Goal: Go to known website: Access a specific website the user already knows

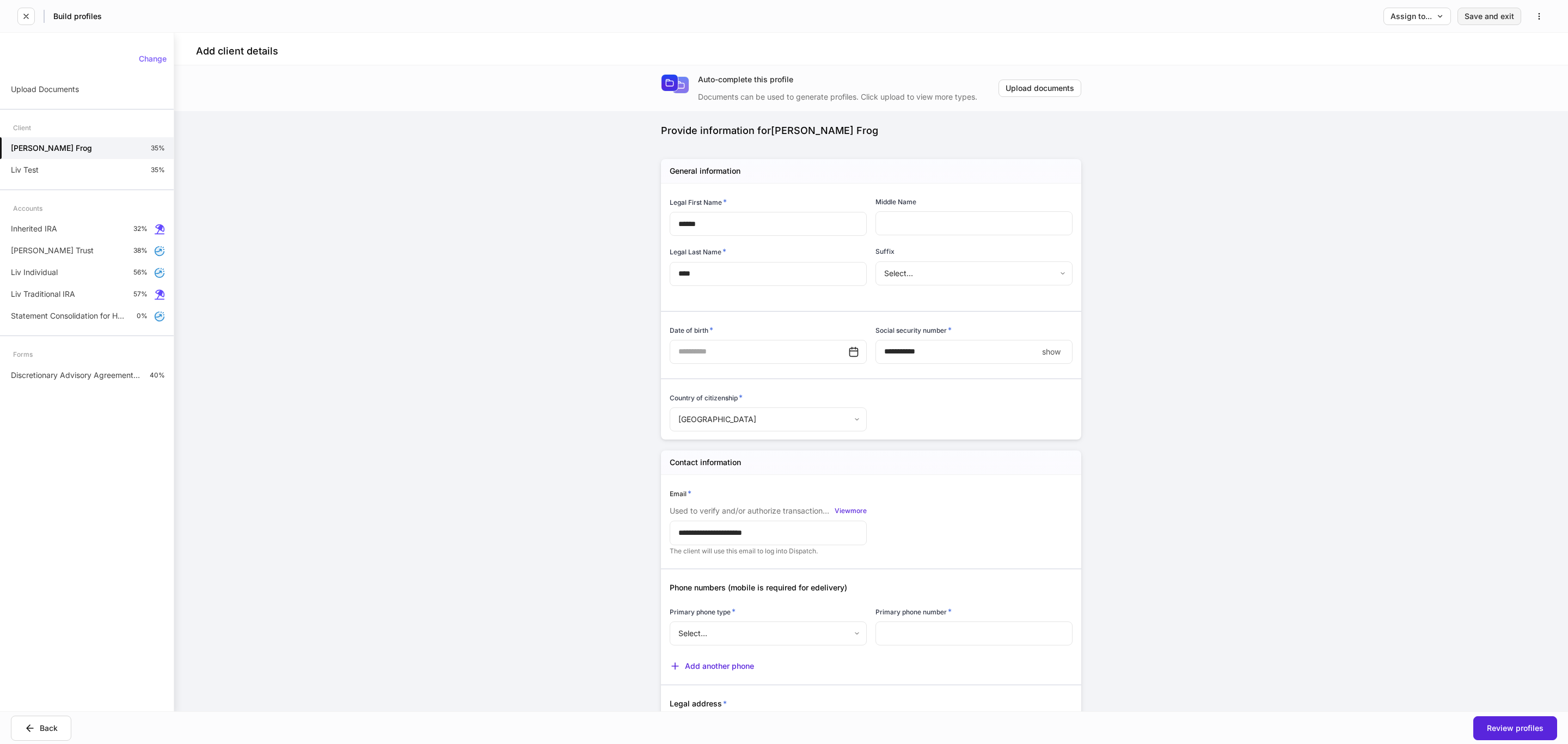
click at [1483, 16] on div "Save and exit" at bounding box center [1489, 16] width 49 height 7
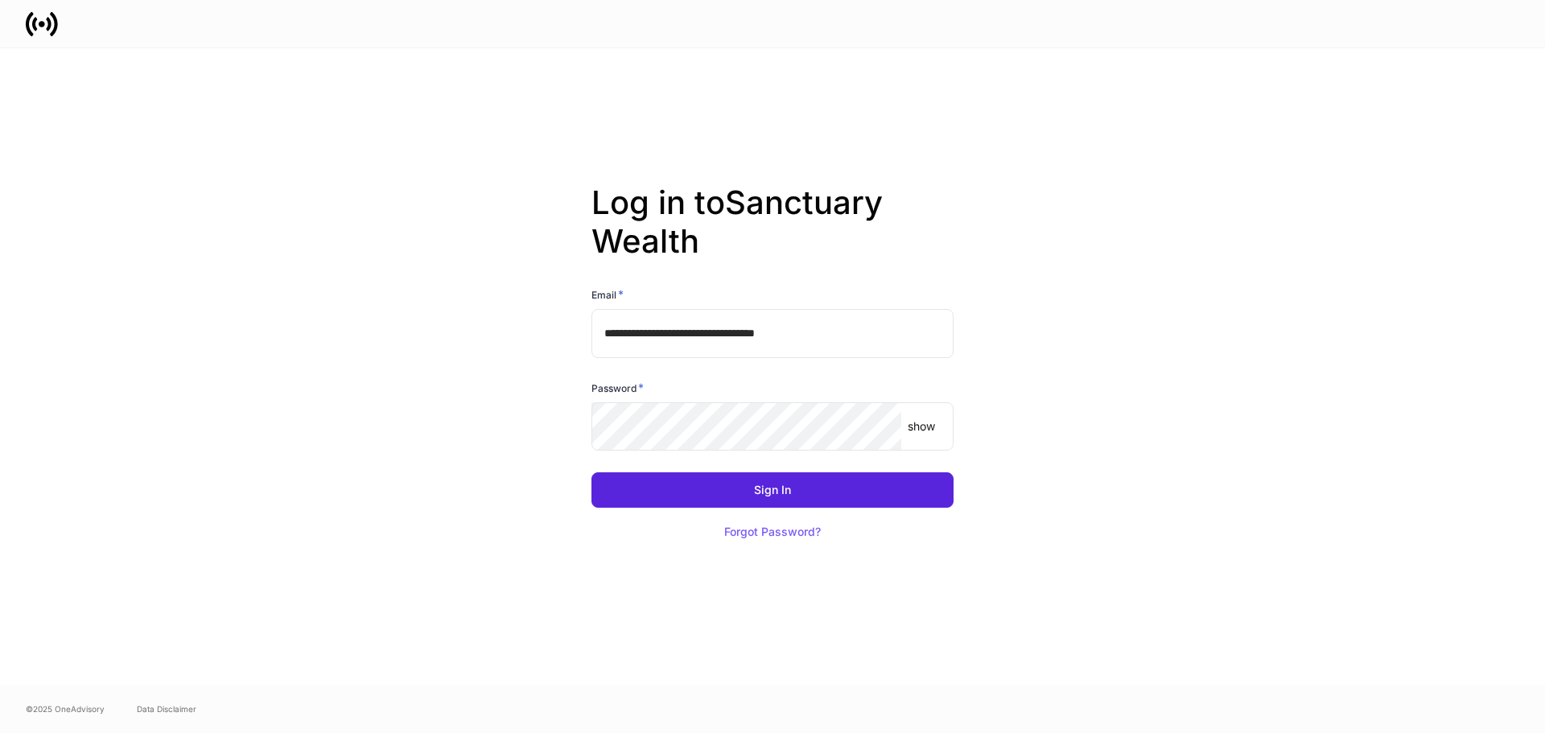
drag, startPoint x: 724, startPoint y: 336, endPoint x: 724, endPoint y: 357, distance: 20.9
click at [724, 336] on input "**********" at bounding box center [773, 333] width 362 height 48
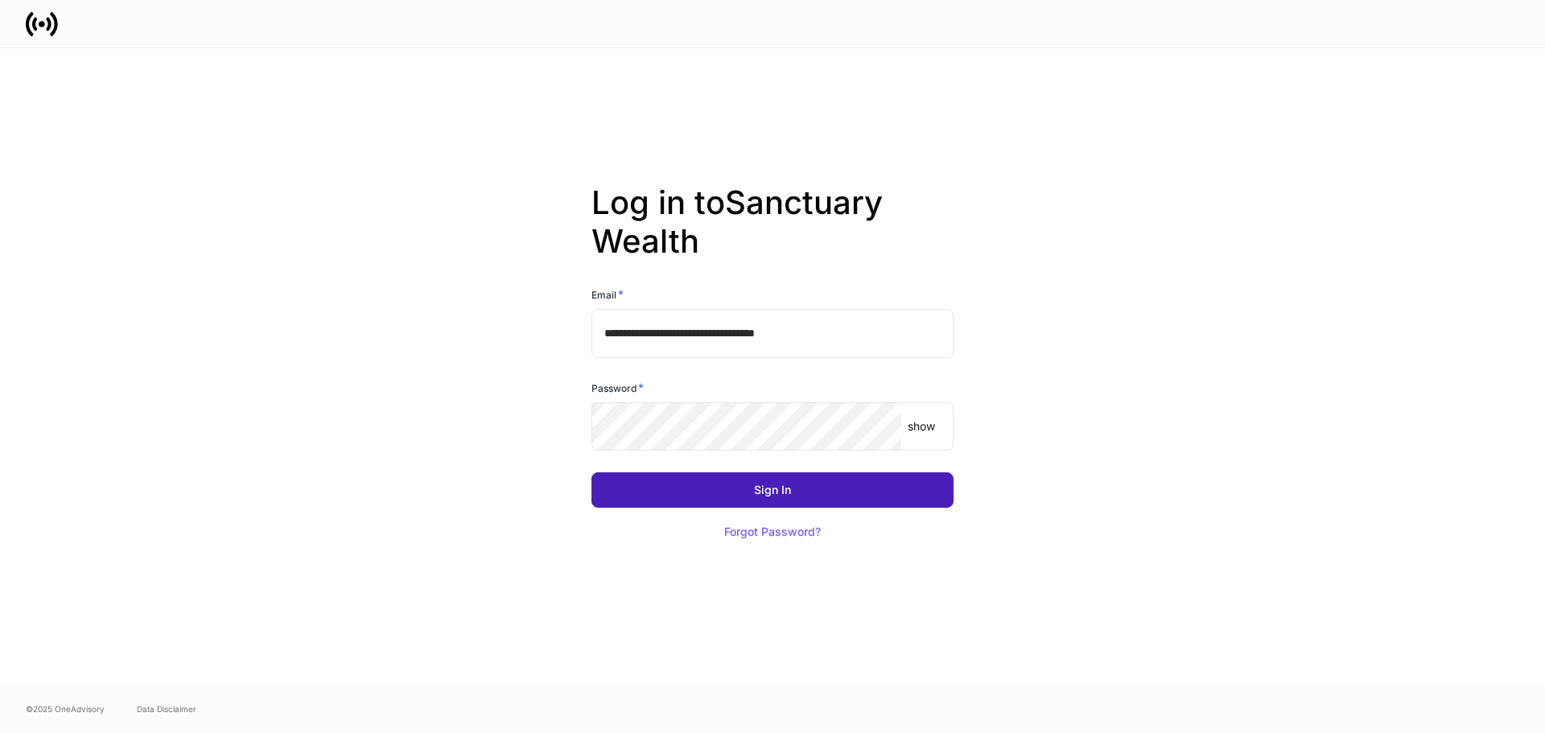
click at [606, 490] on button "Sign In" at bounding box center [773, 489] width 362 height 35
